Goal: Obtain resource: Obtain resource

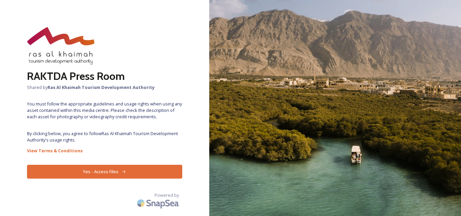
click at [100, 173] on button "Yes - Access Files" at bounding box center [104, 172] width 155 height 14
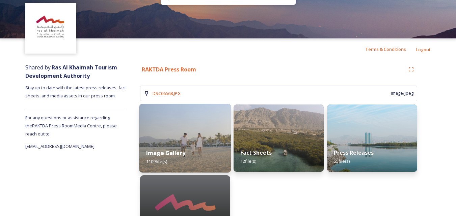
scroll to position [56, 0]
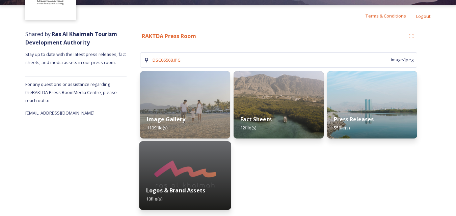
click at [185, 178] on img at bounding box center [185, 175] width 92 height 69
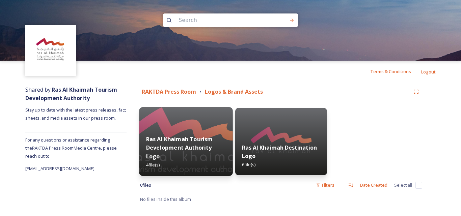
click at [183, 162] on div "Ras Al Khaimah Tourism Development Authority Logo 4 file(s)" at bounding box center [185, 152] width 93 height 48
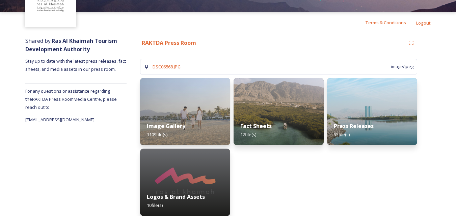
scroll to position [56, 0]
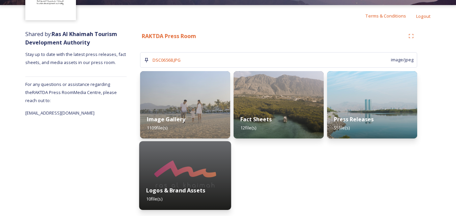
click at [184, 170] on img at bounding box center [185, 175] width 92 height 69
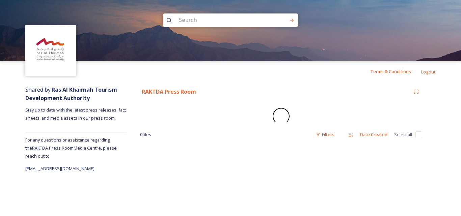
click at [184, 170] on div "RAKTDA Press Room 0 file s Filters Date Created Select all" at bounding box center [281, 127] width 309 height 90
